Goal: Task Accomplishment & Management: Manage account settings

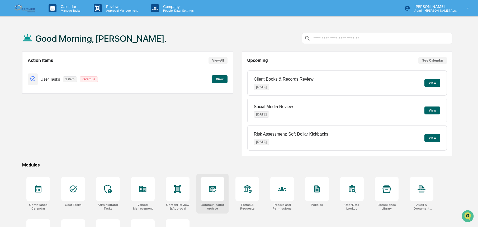
click at [205, 195] on div at bounding box center [213, 189] width 24 height 24
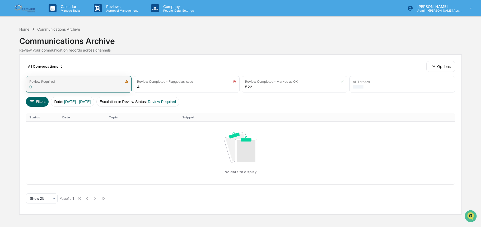
click at [127, 82] on img at bounding box center [126, 81] width 3 height 3
click at [127, 81] on img at bounding box center [126, 81] width 3 height 3
click at [117, 84] on div "Review Required 0" at bounding box center [79, 84] width 106 height 16
click at [41, 85] on div "Review Required 0" at bounding box center [79, 84] width 106 height 16
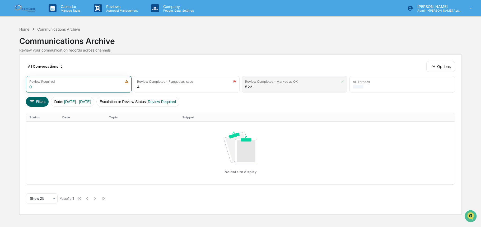
click at [265, 88] on div "Review Completed - Marked as OK 522" at bounding box center [295, 84] width 106 height 16
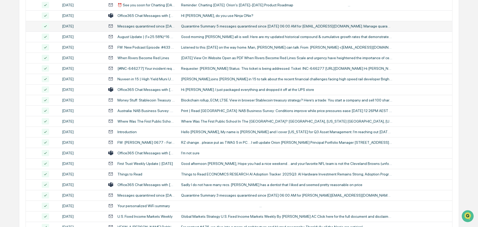
scroll to position [189, 0]
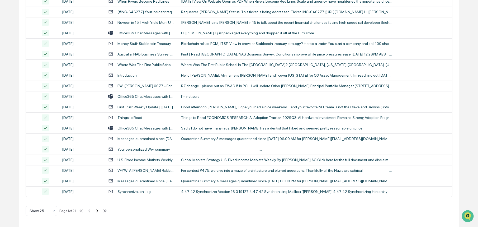
click at [98, 211] on icon at bounding box center [97, 211] width 6 height 6
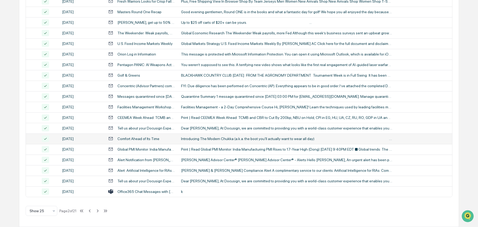
scroll to position [0, 0]
